Goal: Obtain resource: Download file/media

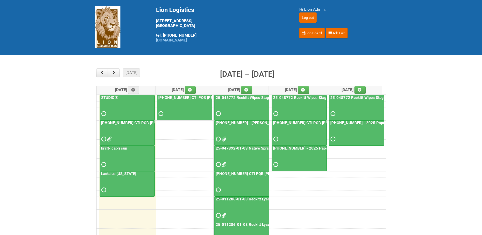
scroll to position [51, 0]
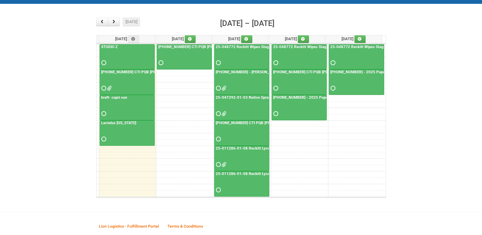
click at [238, 73] on link "25-061653-01 - Kiehl's UFC CUT US" at bounding box center [259, 72] width 89 height 5
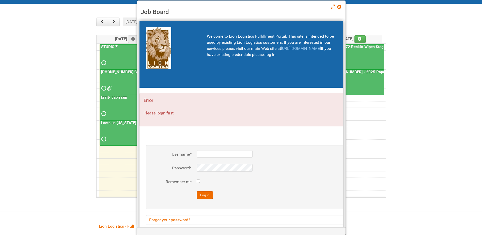
type input "Lion"
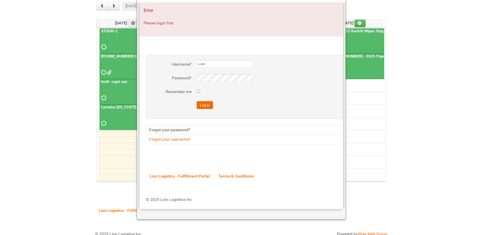
scroll to position [75, 0]
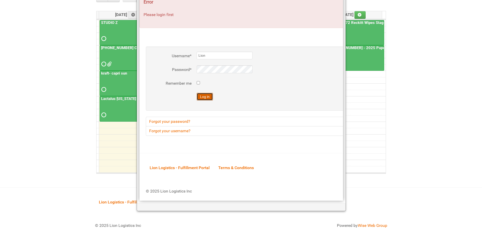
click at [207, 96] on button "Log in" at bounding box center [204, 97] width 16 height 8
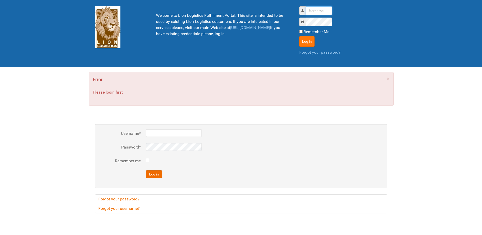
type input "Lion"
click at [305, 40] on button "Log in" at bounding box center [306, 41] width 15 height 11
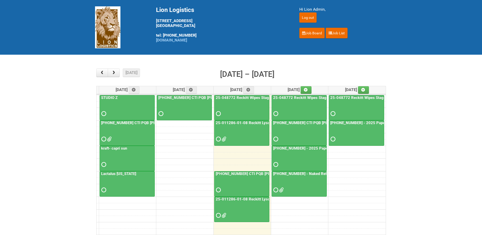
click at [240, 123] on link "25-011286-01-08 Reckitt Lysol Laundry Scented - photos for QC" at bounding box center [271, 122] width 113 height 5
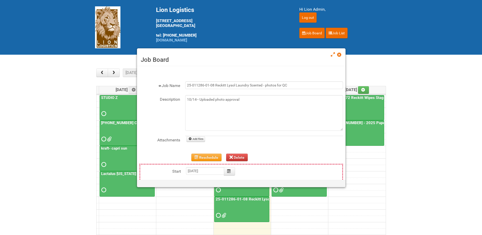
click at [340, 56] on span at bounding box center [339, 55] width 4 height 4
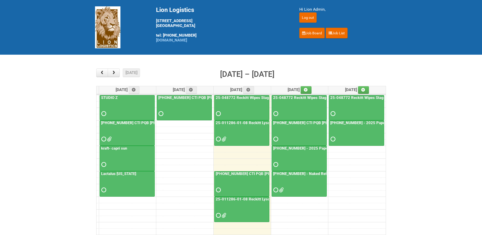
click at [232, 198] on link "25-011286-01-08 Reckitt Lysol Laundry Scented" at bounding box center [258, 198] width 86 height 5
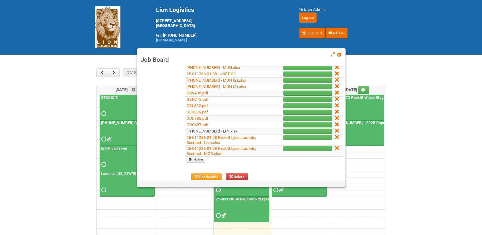
scroll to position [76, 0]
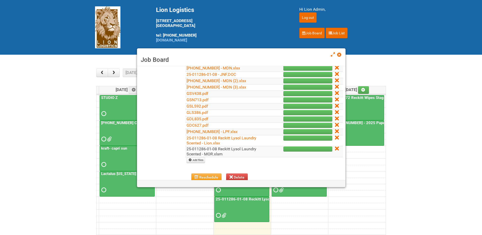
click at [216, 149] on link "25-011286-01-08 Reckitt Lysol Laundry Scented - MOR.xlsm" at bounding box center [221, 151] width 70 height 10
click at [340, 55] on span at bounding box center [339, 55] width 4 height 4
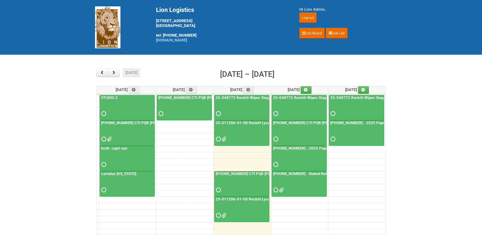
click at [233, 199] on link "25-011286-01-08 Reckitt Lysol Laundry Scented" at bounding box center [258, 198] width 86 height 5
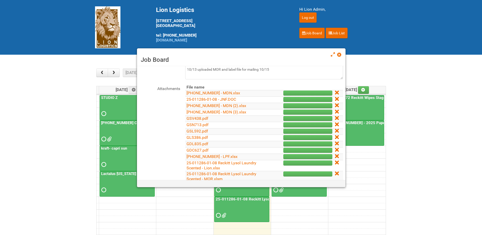
scroll to position [127, 0]
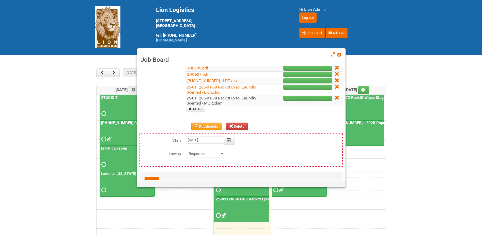
click at [217, 104] on link "25-011286-01-08 Reckitt Lysol Laundry Scented - MOR.xlsm" at bounding box center [221, 100] width 70 height 10
